Goal: Information Seeking & Learning: Learn about a topic

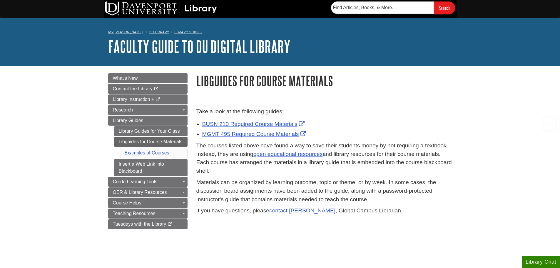
click at [265, 170] on p "The courses listed above have found a way to save their students money by not r…" at bounding box center [324, 158] width 256 height 34
click at [266, 170] on p "The courses listed above have found a way to save their students money by not r…" at bounding box center [324, 158] width 256 height 34
click at [266, 169] on p "The courses listed above have found a way to save their students money by not r…" at bounding box center [324, 158] width 256 height 34
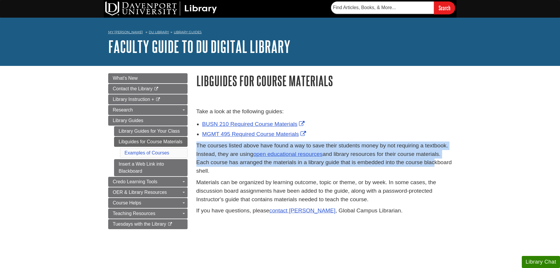
drag, startPoint x: 349, startPoint y: 135, endPoint x: 431, endPoint y: 167, distance: 88.3
click at [431, 165] on div "Take a look at the following guides: BUSN 210 Required Course Materials MGMT 49…" at bounding box center [324, 162] width 256 height 111
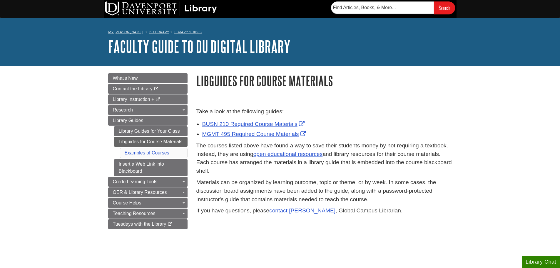
click at [430, 171] on p "The courses listed above have found a way to save their students money by not r…" at bounding box center [324, 158] width 256 height 34
click at [162, 141] on link "Libguides for Course Materials" at bounding box center [150, 142] width 73 height 10
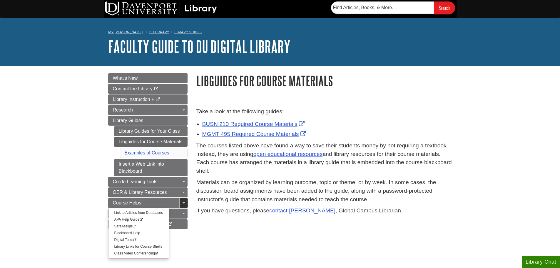
click at [183, 203] on span "Guide Page Menu" at bounding box center [183, 202] width 2 height 1
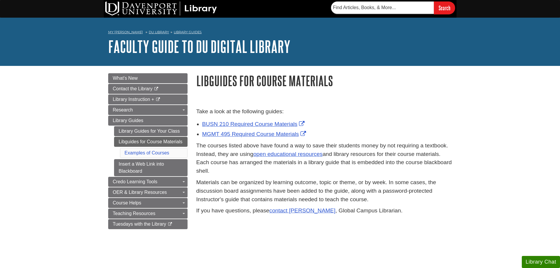
click at [68, 141] on body "Skip to Main Content Search My Davenport DU Library Library Guides Faculty Guid…" at bounding box center [280, 199] width 560 height 399
click at [138, 130] on link "Library Guides for Your Class" at bounding box center [150, 131] width 73 height 10
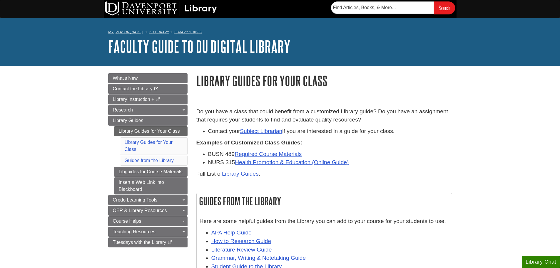
click at [59, 144] on body "Skip to Main Content Search My [PERSON_NAME][GEOGRAPHIC_DATA] Library Guides Fa…" at bounding box center [280, 222] width 560 height 444
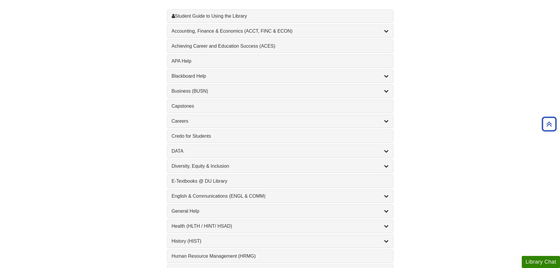
scroll to position [264, 0]
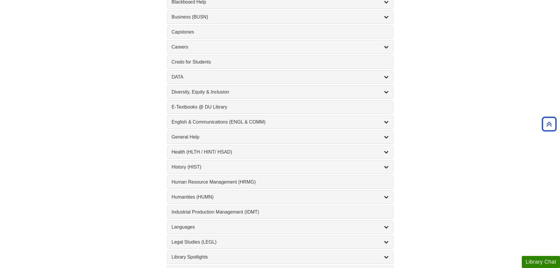
click at [213, 7] on div "Blackboard Help , 9 guides" at bounding box center [280, 2] width 226 height 13
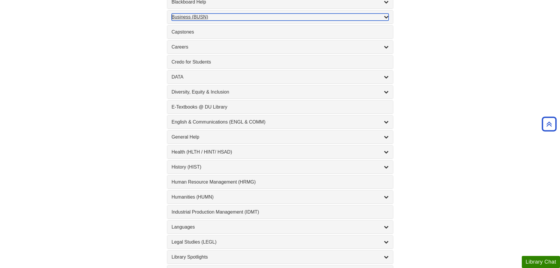
click at [250, 19] on div "Business (BUSN) , 9 guides" at bounding box center [280, 17] width 217 height 7
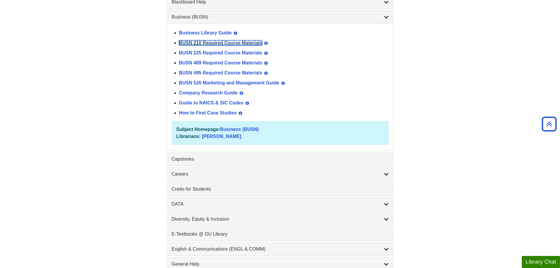
click at [214, 43] on link "BUSN 210 Required Course Materials" at bounding box center [220, 42] width 83 height 5
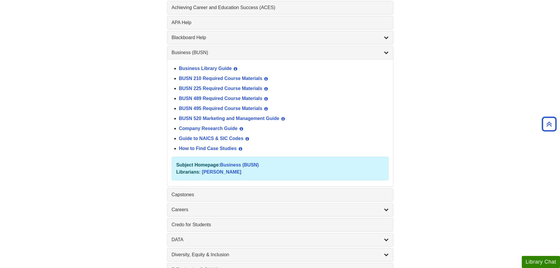
scroll to position [235, 0]
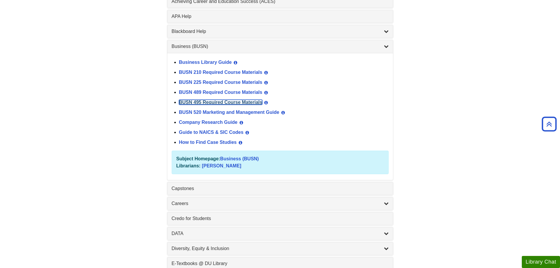
click at [223, 101] on link "BUSN 495 Required Course Materials" at bounding box center [220, 102] width 83 height 5
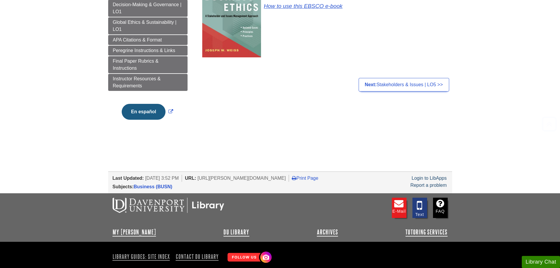
scroll to position [147, 0]
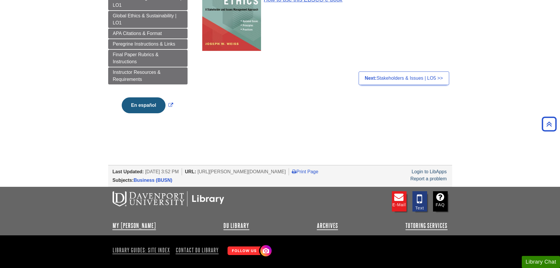
click at [76, 87] on body "Skip to Main Content Search My [PERSON_NAME][GEOGRAPHIC_DATA] Library Guides BU…" at bounding box center [280, 71] width 560 height 436
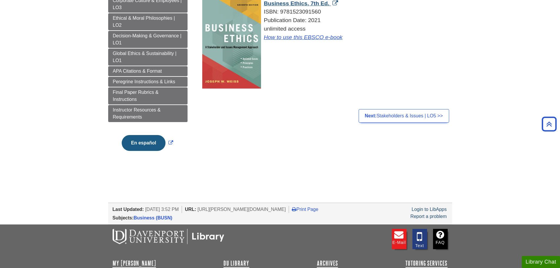
scroll to position [29, 0]
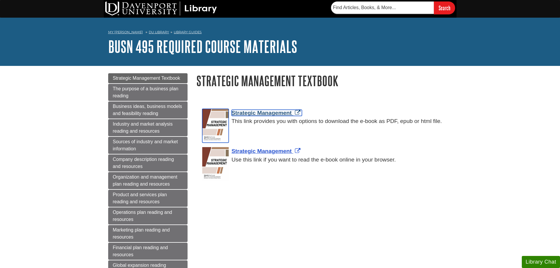
click at [272, 113] on span "Strategic Management" at bounding box center [262, 113] width 60 height 6
